Goal: Task Accomplishment & Management: Complete application form

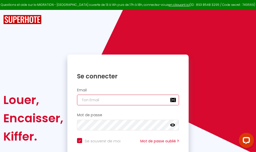
click at [109, 102] on input "email" at bounding box center [128, 100] width 102 height 11
type input "m"
checkbox input "true"
type input "ma"
checkbox input "true"
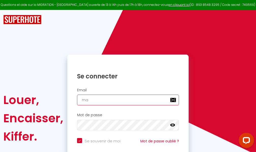
type input "mar"
checkbox input "true"
type input "marc"
checkbox input "true"
type input "marcd"
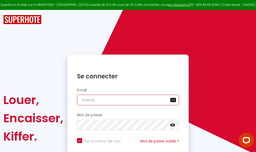
checkbox input "true"
type input "marcdp"
checkbox input "true"
type input "marcdpo"
checkbox input "true"
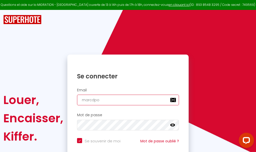
type input "marcdpoz"
checkbox input "true"
type input "marcdpoz."
checkbox input "true"
type input "marcdpoz.l"
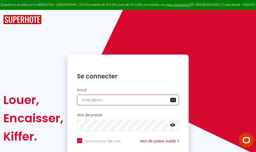
checkbox input "true"
type input "marcdpoz.lo"
checkbox input "true"
type input "marcdpoz.loc"
checkbox input "true"
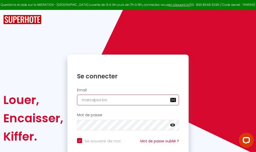
type input "marcdpoz.loca"
checkbox input "true"
type input "marcdpoz.locat"
checkbox input "true"
type input "marcdpoz.locati"
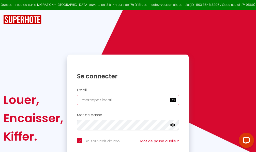
checkbox input "true"
type input "marcdpoz.location"
checkbox input "true"
type input "marcdpoz.location@"
checkbox input "true"
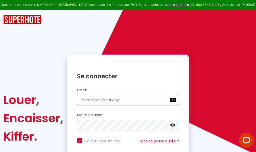
type input "marcdpoz.location@g"
checkbox input "true"
type input "marcdpoz.location@gm"
checkbox input "true"
type input "marcdpoz.location@gma"
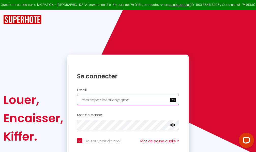
checkbox input "true"
type input "marcdpoz.location@gmai"
checkbox input "true"
type input "marcdpoz.location@gmail"
checkbox input "true"
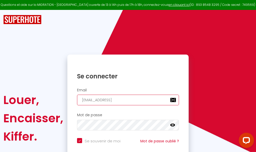
type input "marcdpoz.location@gmail."
checkbox input "true"
type input "marcdpoz.location@gmail.c"
checkbox input "true"
type input "marcdpoz.location@gmail.co"
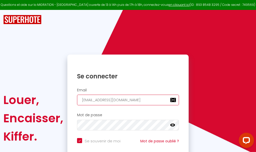
checkbox input "true"
type input "marcdpoz.location@gmail.com"
checkbox input "true"
type input "marcdpoz.location@gmail.com"
click at [138, 100] on input "email" at bounding box center [128, 100] width 102 height 11
